Goal: Transaction & Acquisition: Book appointment/travel/reservation

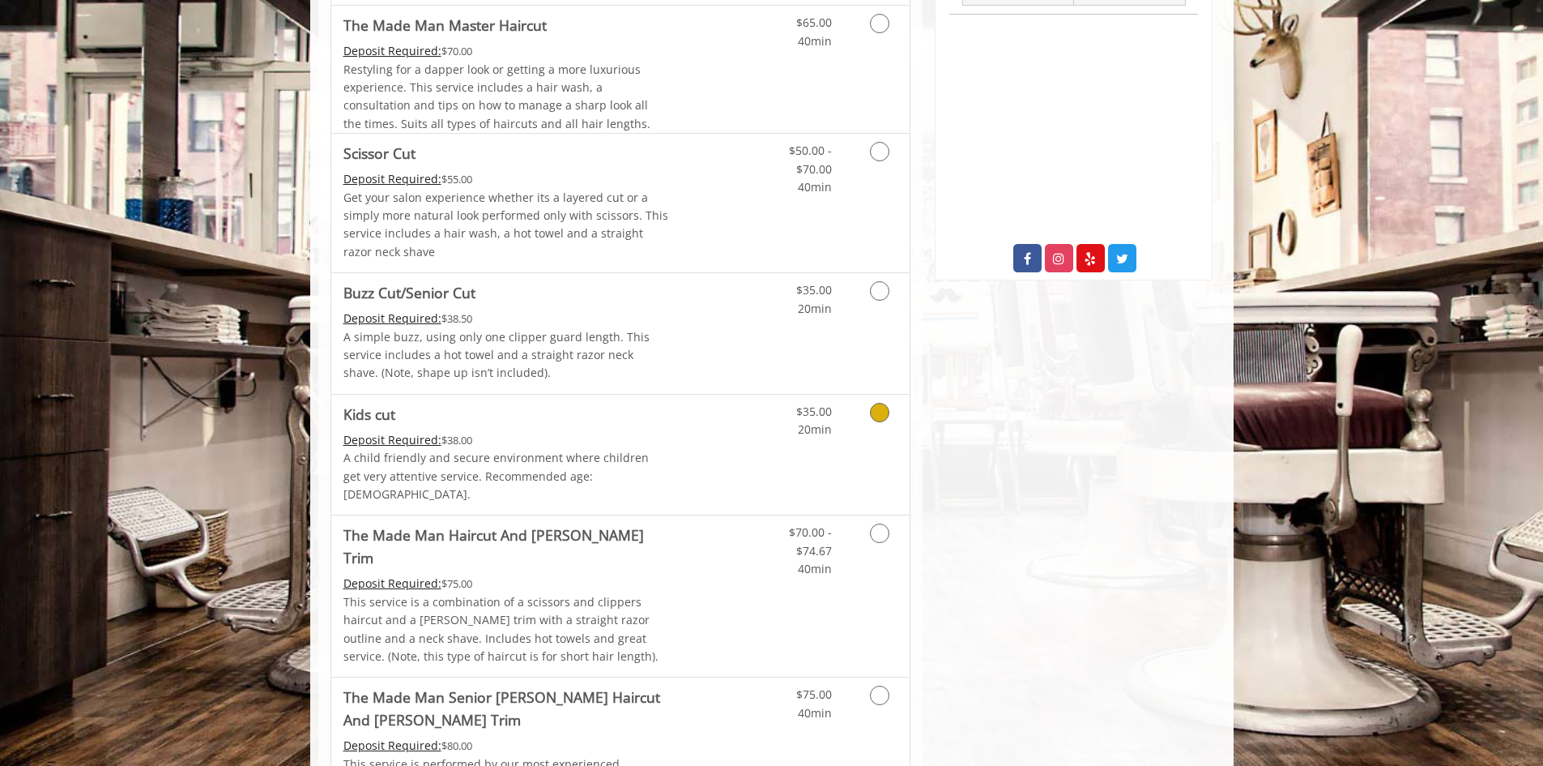
scroll to position [972, 0]
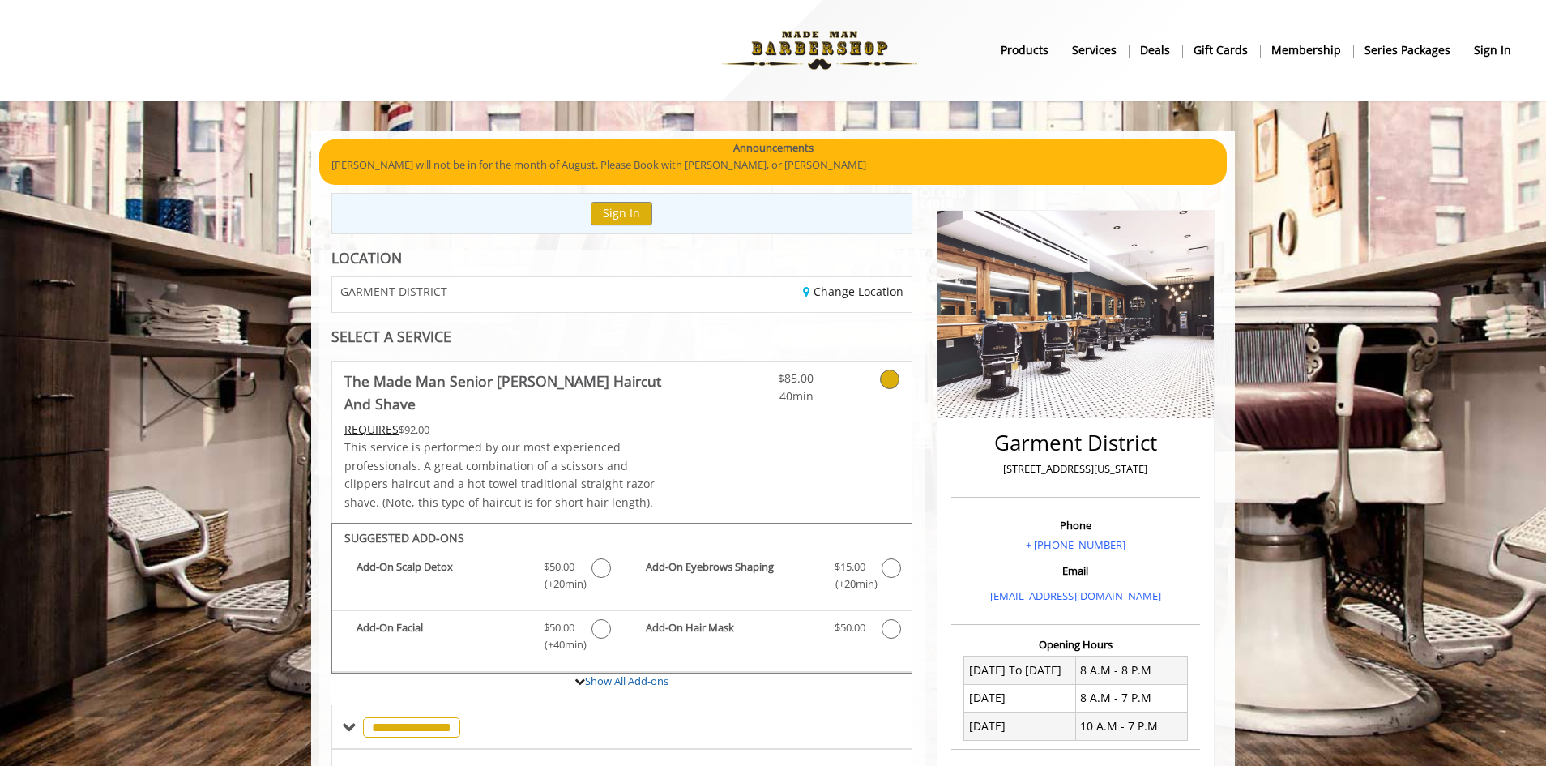
scroll to position [394, 0]
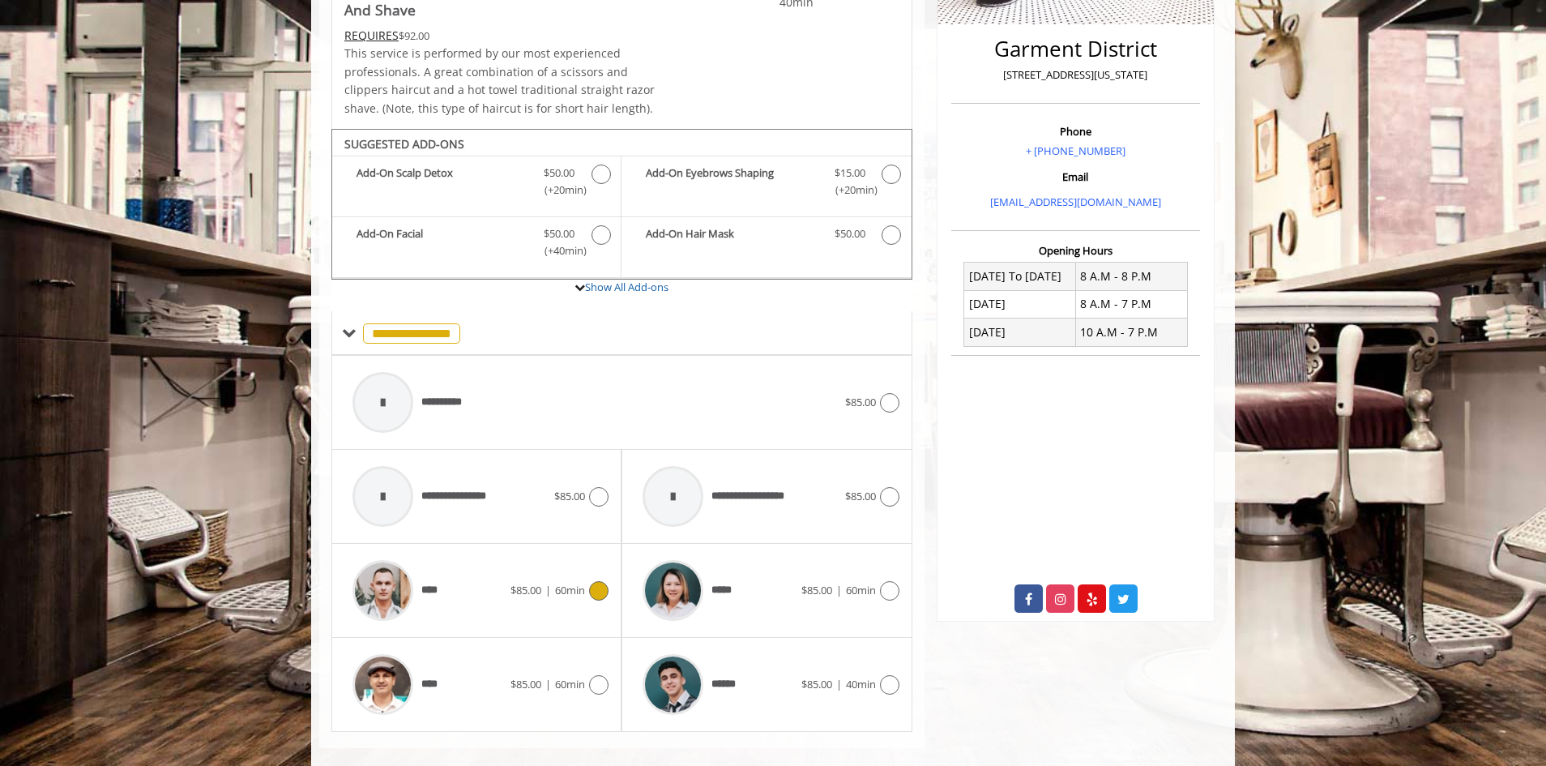
click at [602, 581] on icon at bounding box center [598, 590] width 19 height 19
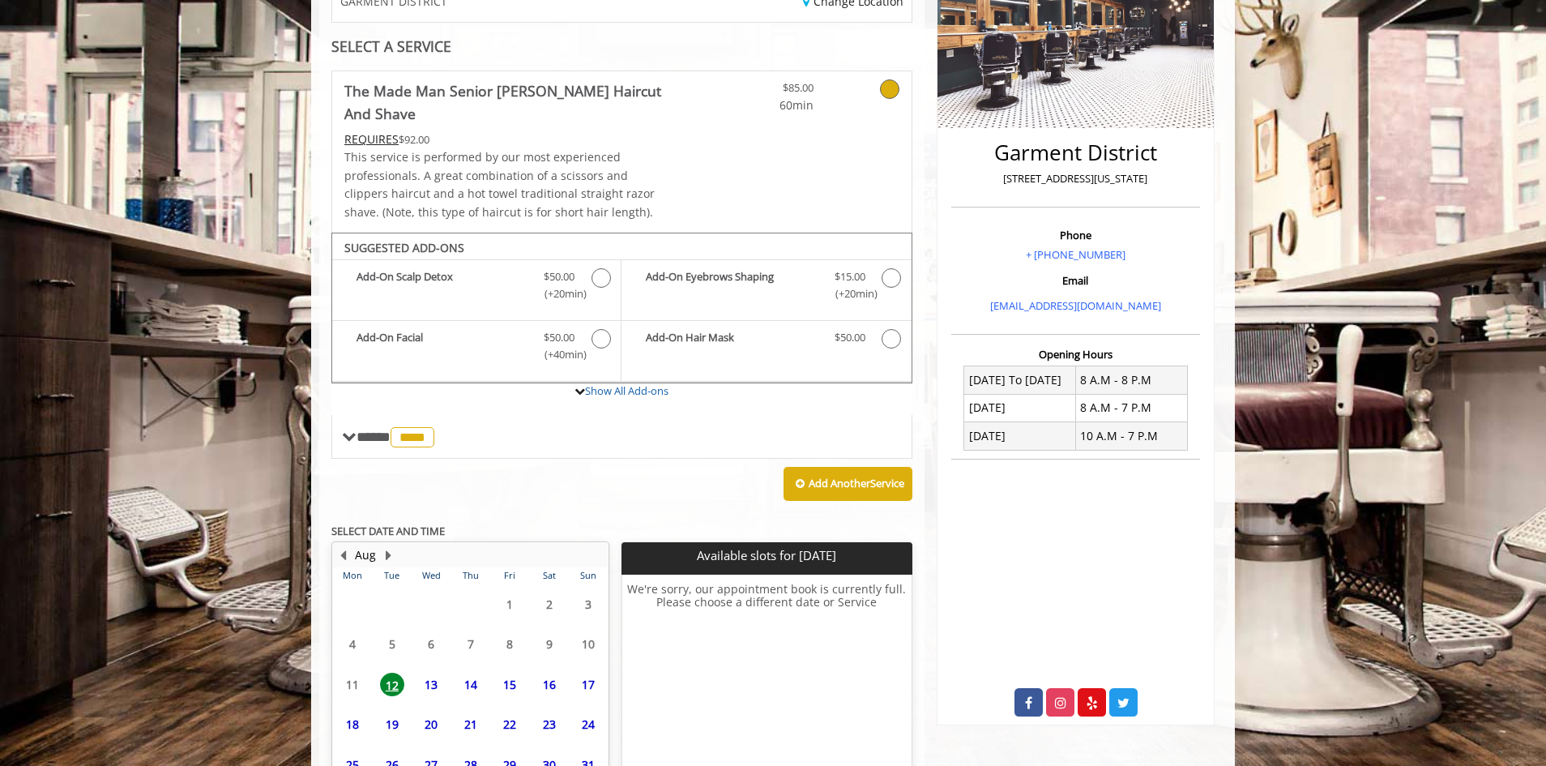
scroll to position [377, 0]
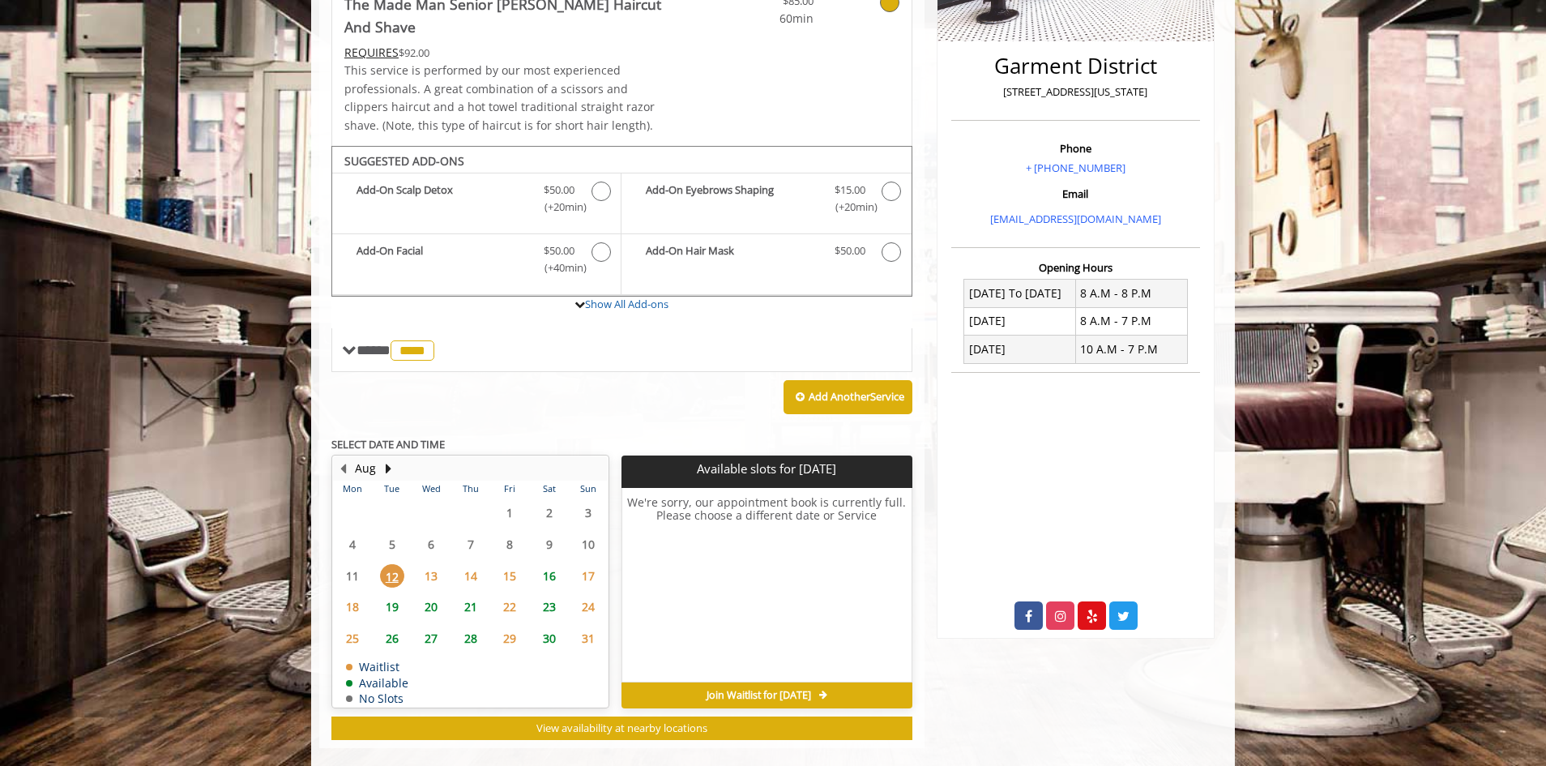
click at [427, 595] on span "20" at bounding box center [431, 606] width 24 height 23
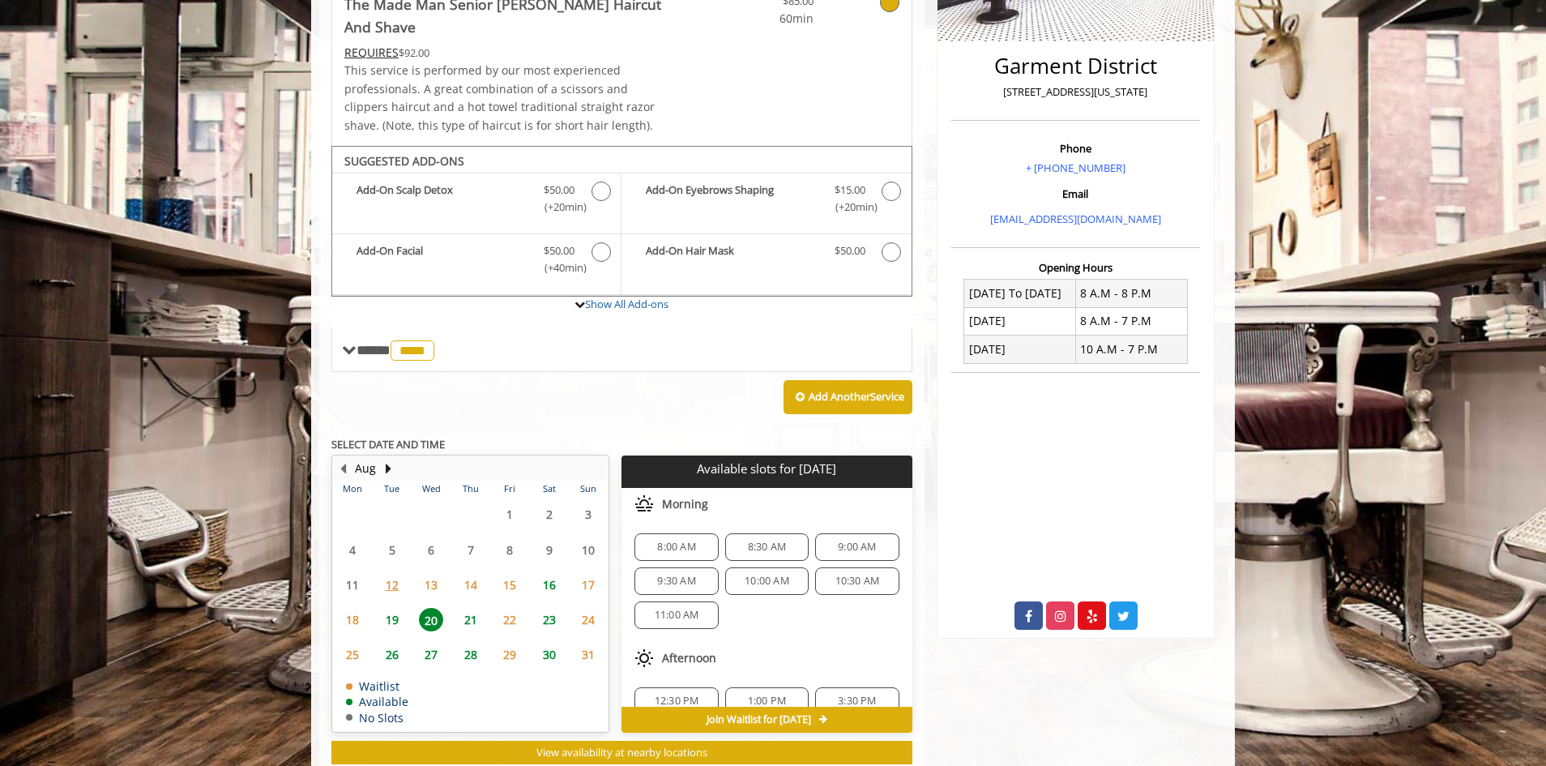
scroll to position [401, 0]
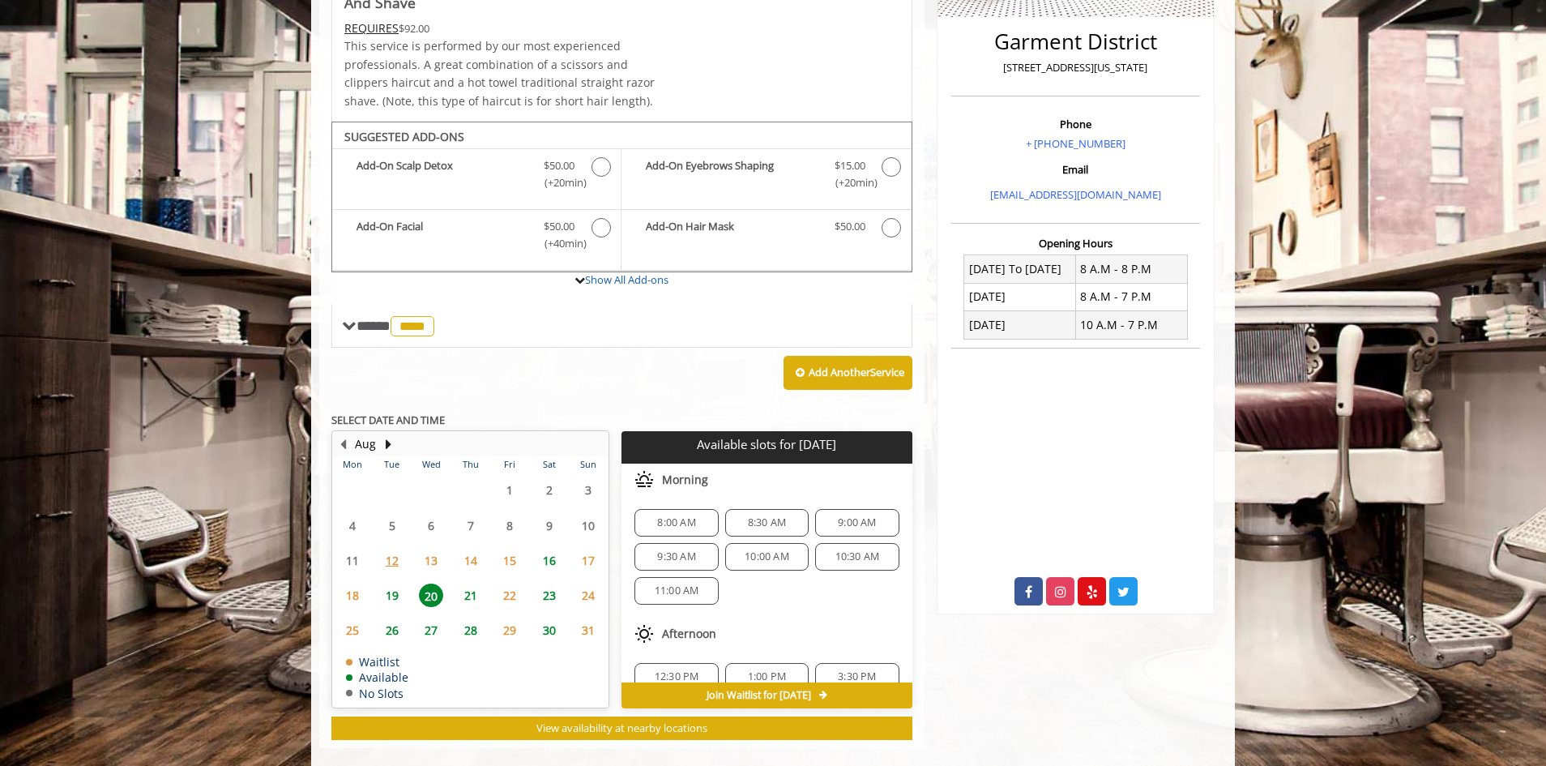
click at [854, 516] on span "9:00 AM" at bounding box center [857, 522] width 38 height 13
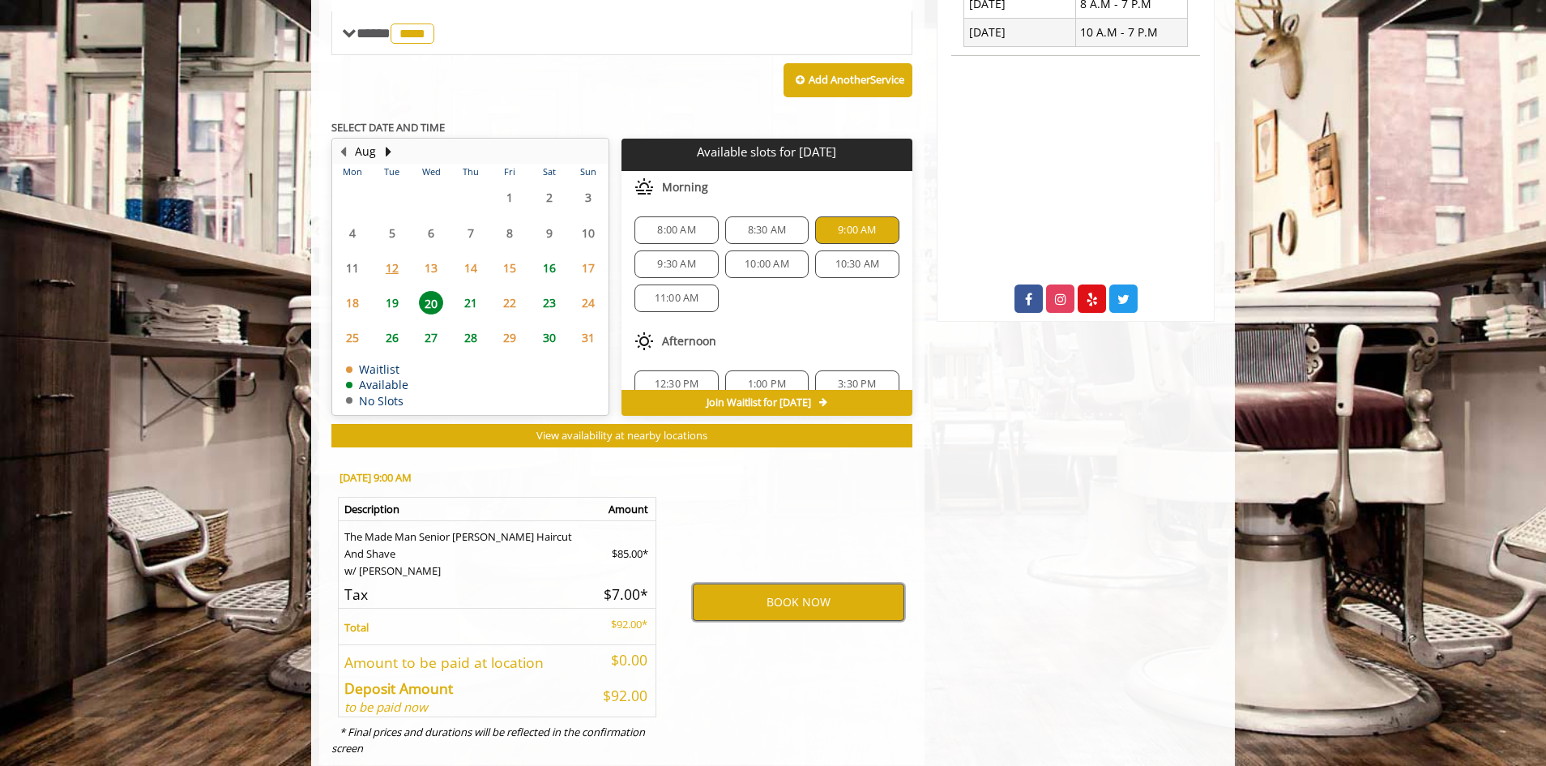
click at [816, 583] on button "BOOK NOW" at bounding box center [798, 601] width 211 height 37
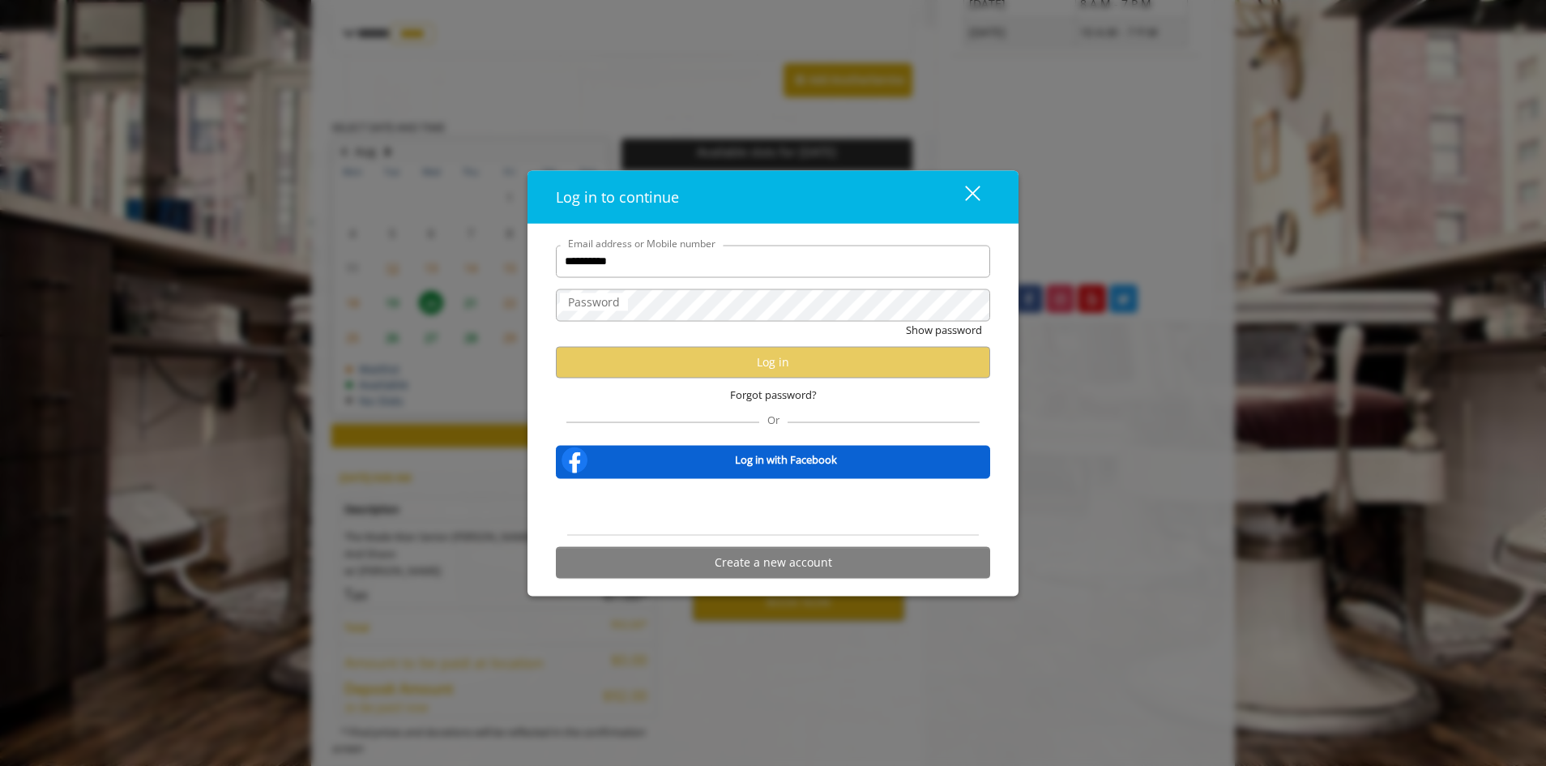
type input "**********"
click at [906, 321] on button "Show password" at bounding box center [944, 329] width 76 height 17
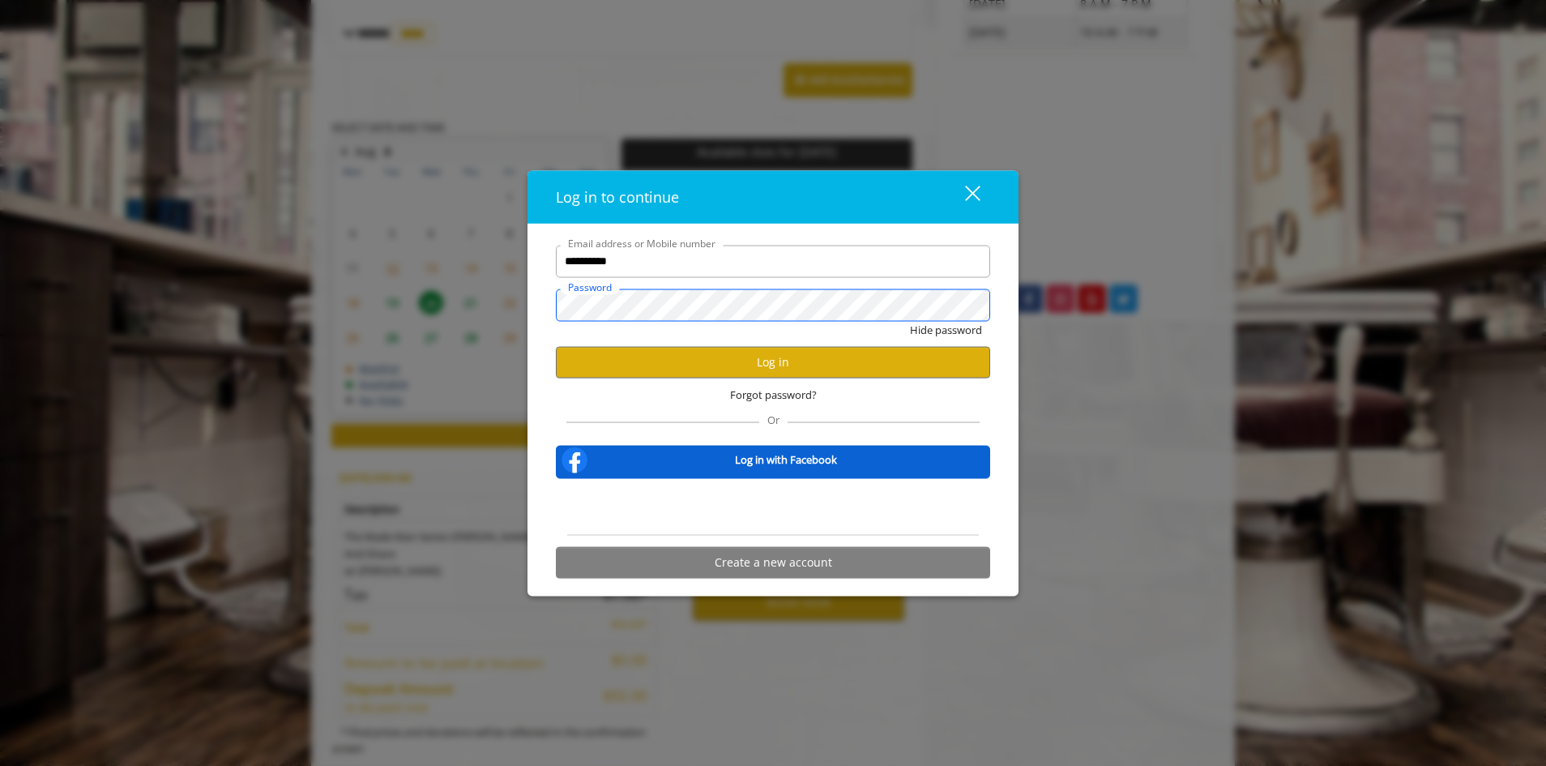
click at [910, 321] on button "Hide password" at bounding box center [946, 329] width 72 height 17
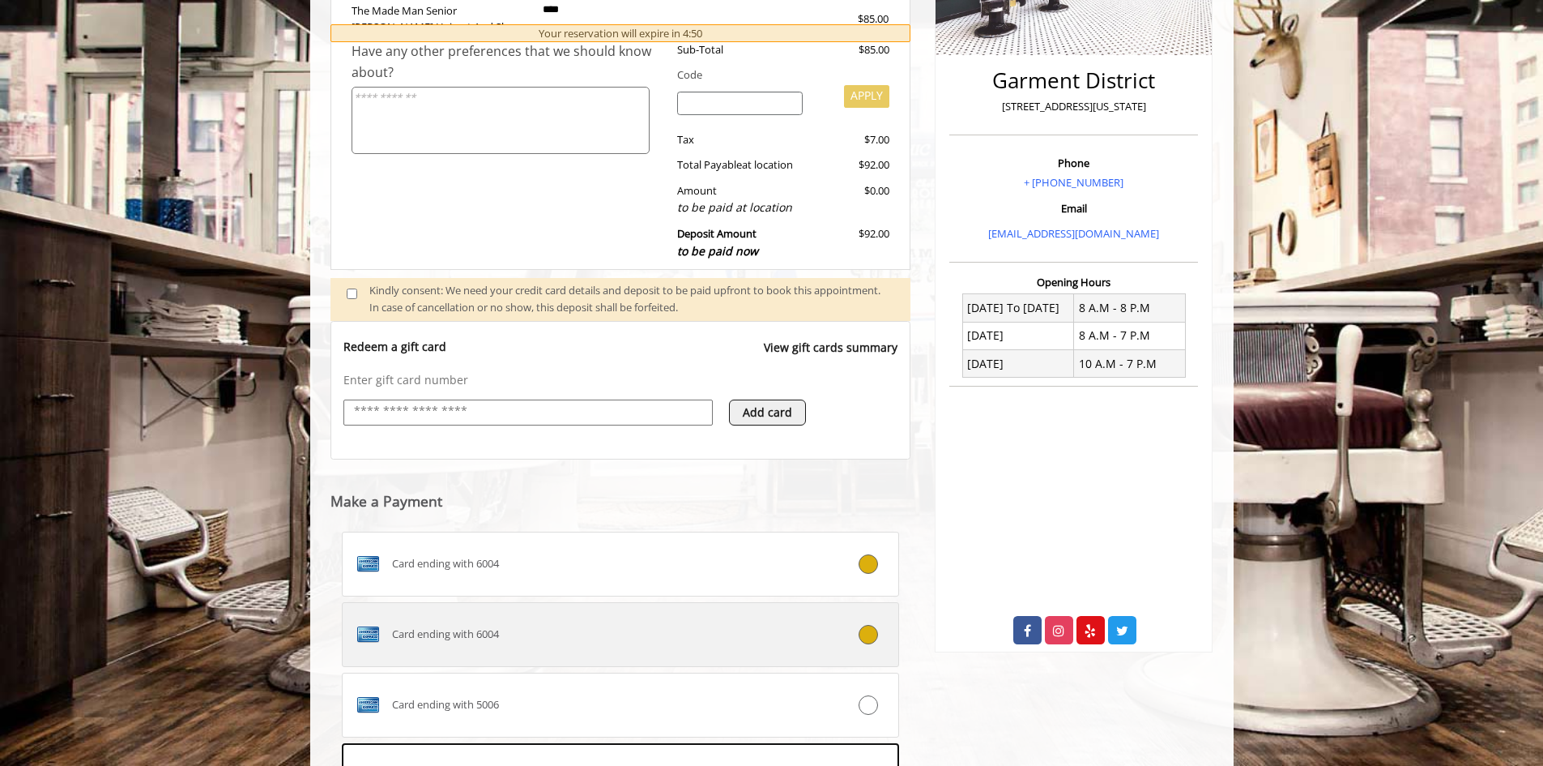
scroll to position [578, 0]
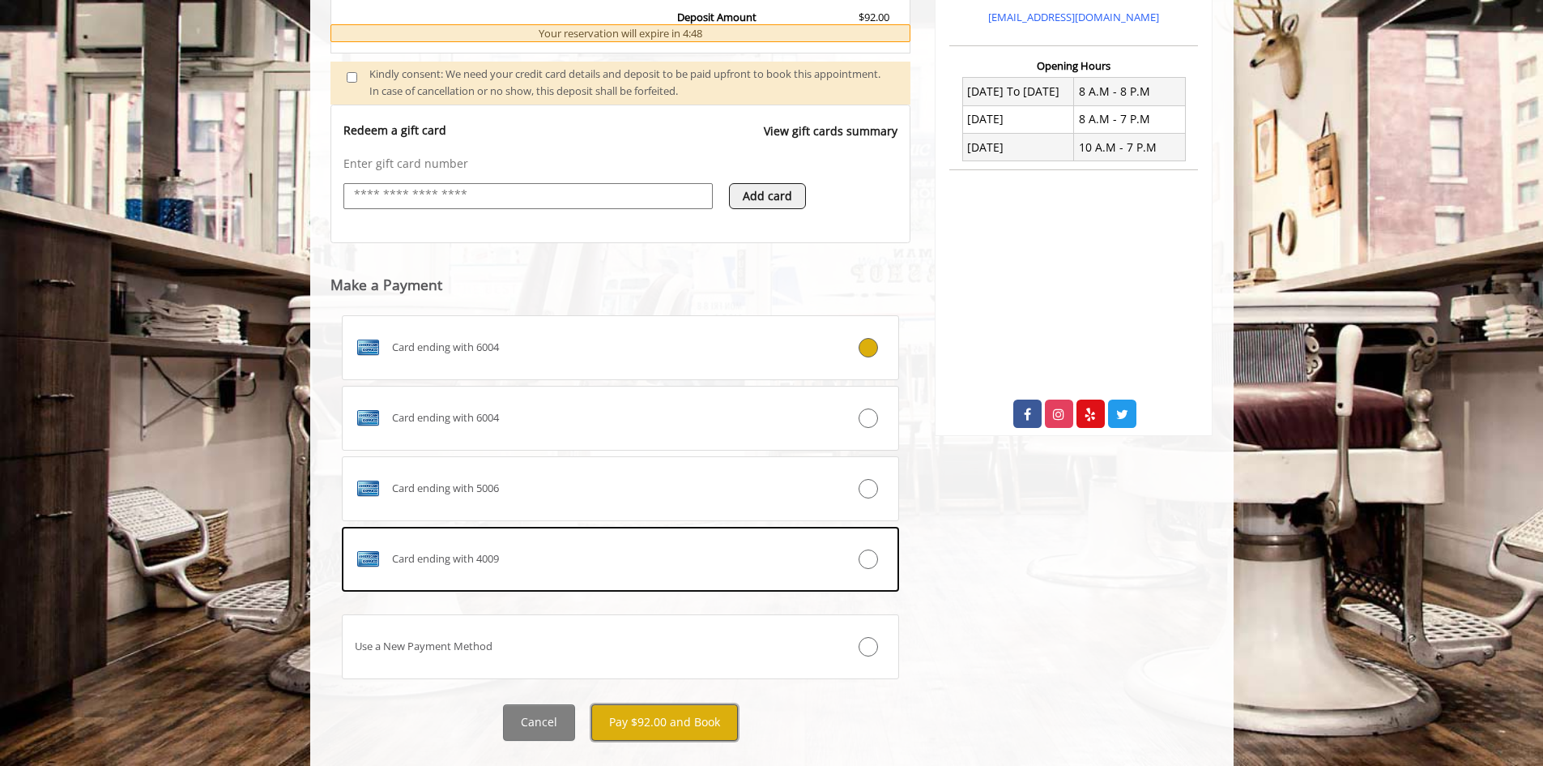
click at [651, 713] on button "Pay $92.00 and Book" at bounding box center [664, 722] width 147 height 36
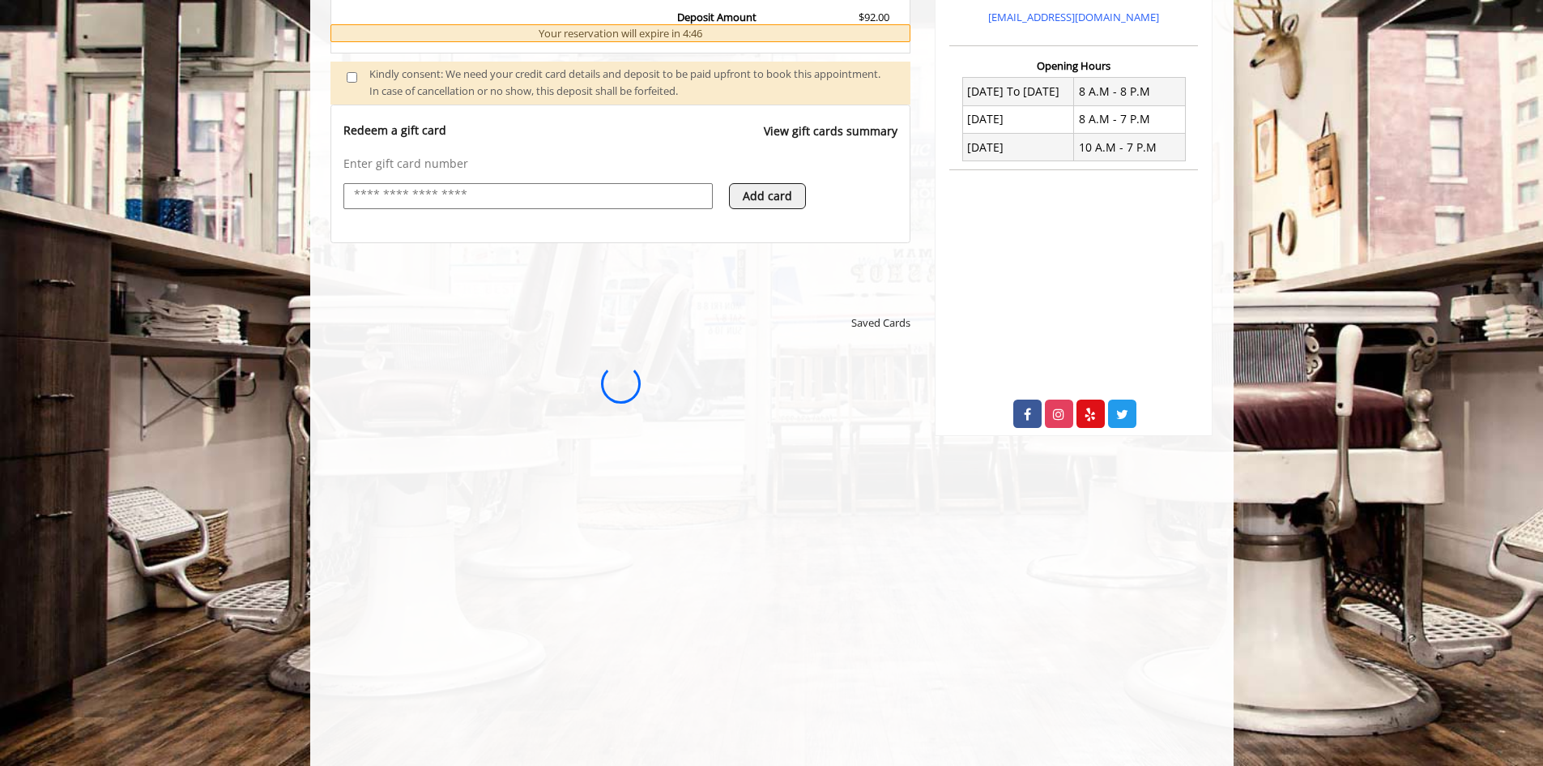
scroll to position [0, 0]
